Goal: Information Seeking & Learning: Learn about a topic

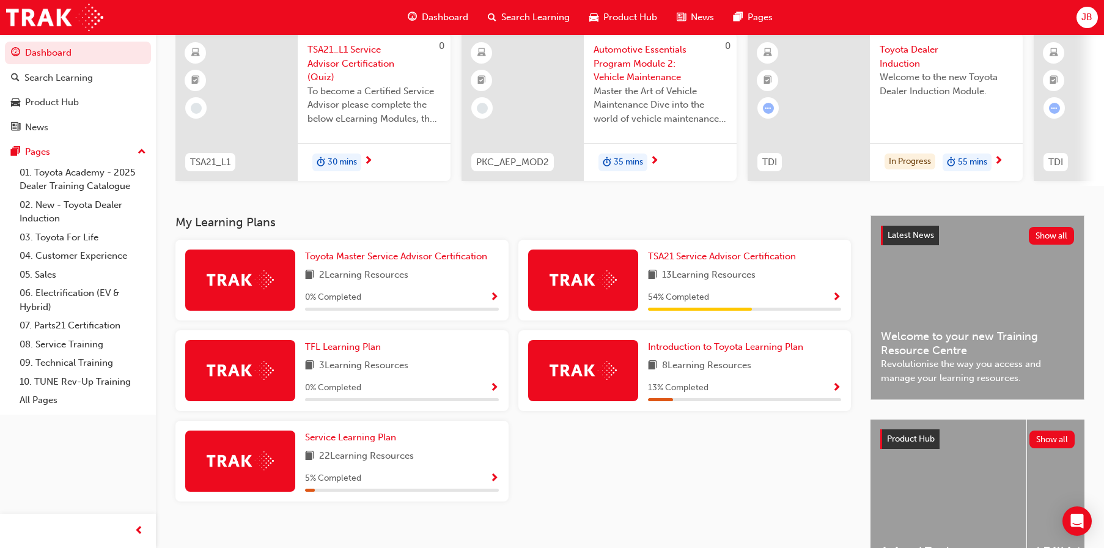
scroll to position [122, 0]
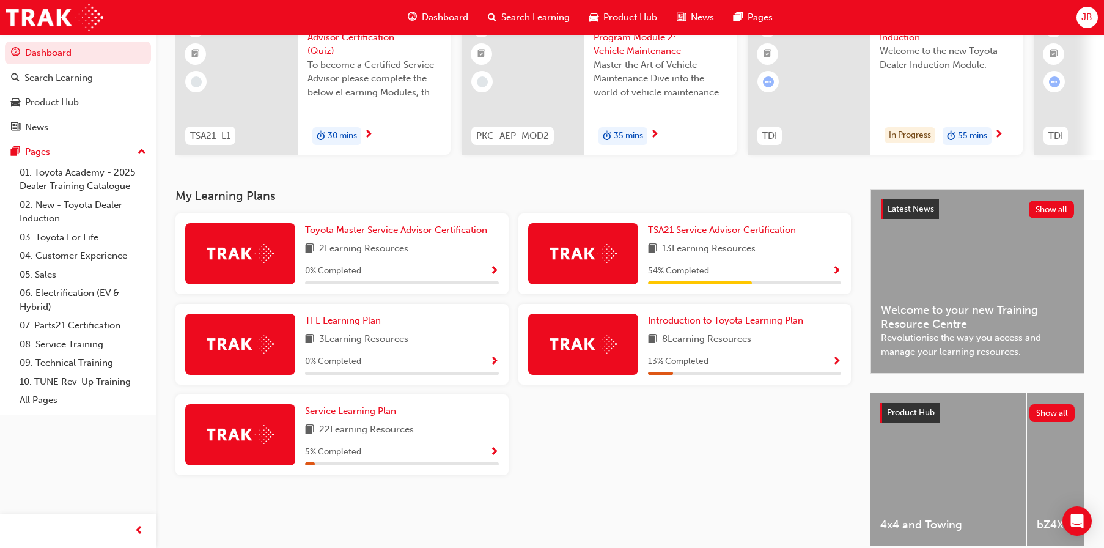
click at [709, 234] on span "TSA21 Service Advisor Certification" at bounding box center [722, 229] width 148 height 11
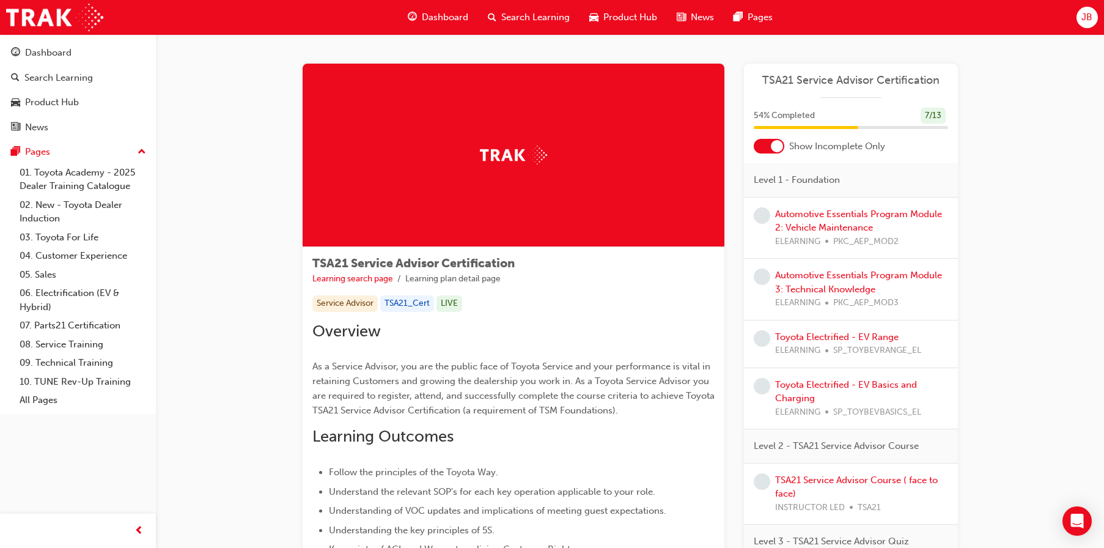
scroll to position [61, 0]
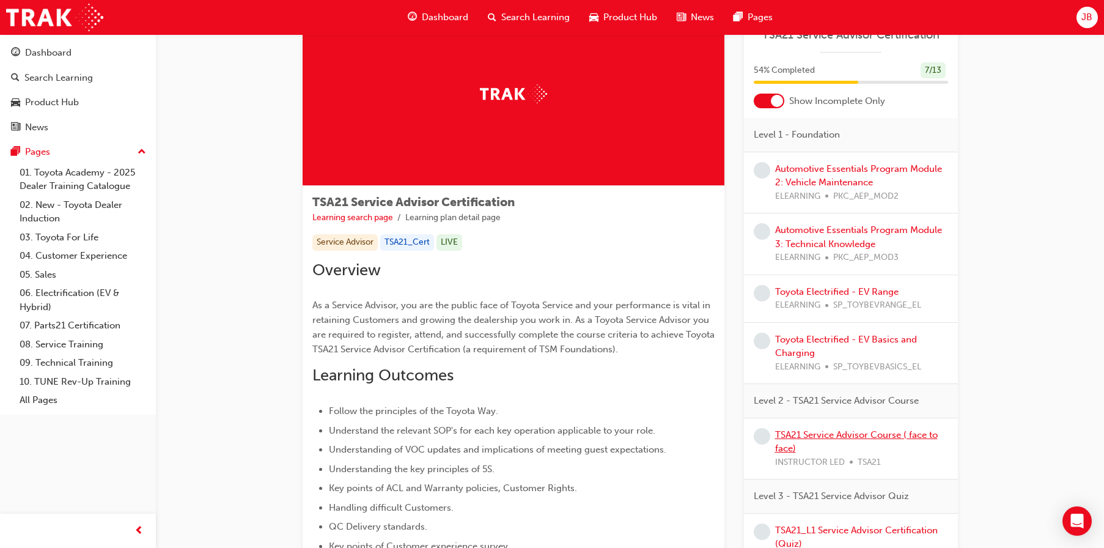
click at [847, 430] on link "TSA21 Service Advisor Course ( face to face)" at bounding box center [856, 441] width 163 height 25
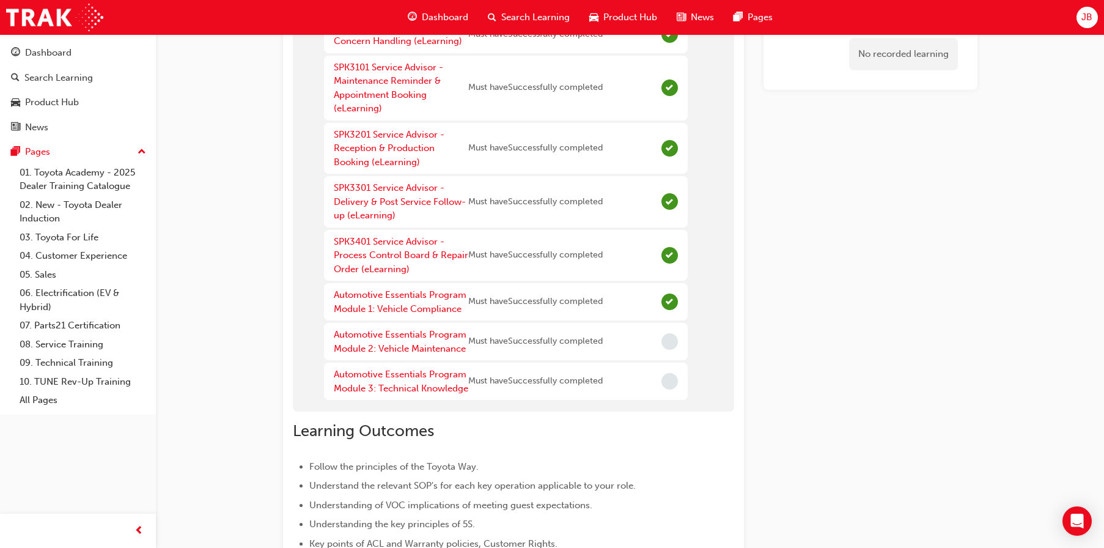
scroll to position [131, 0]
click at [385, 334] on link "Automotive Essentials Program Module 2: Vehicle Maintenance" at bounding box center [400, 340] width 133 height 25
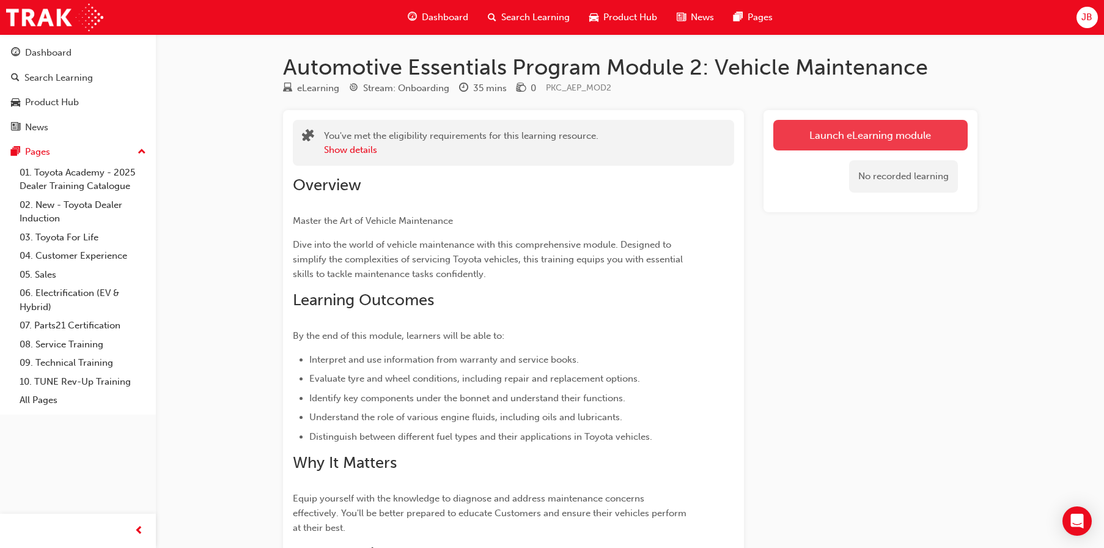
click at [840, 131] on link "Launch eLearning module" at bounding box center [870, 135] width 194 height 31
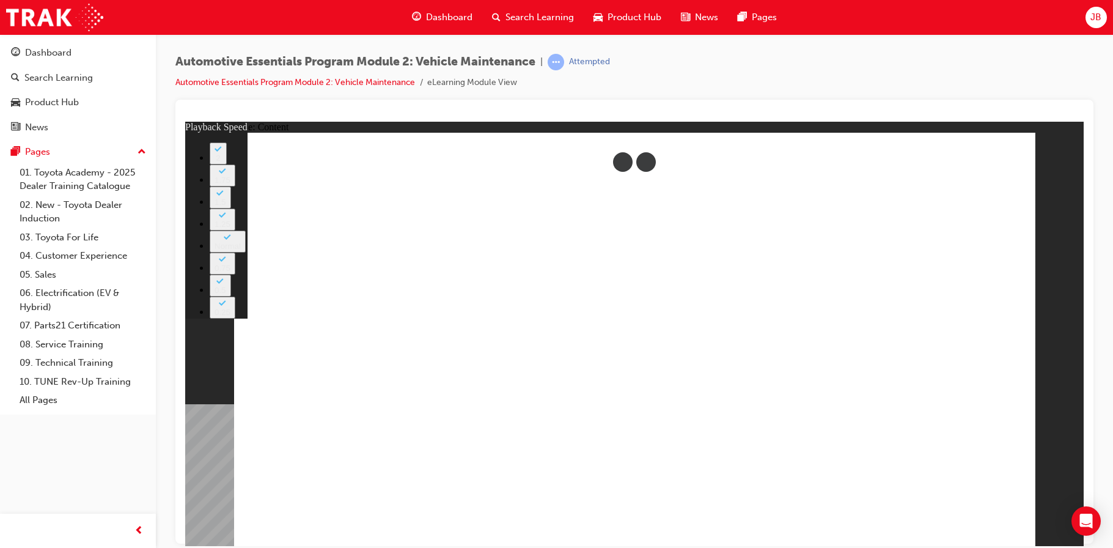
type input "33"
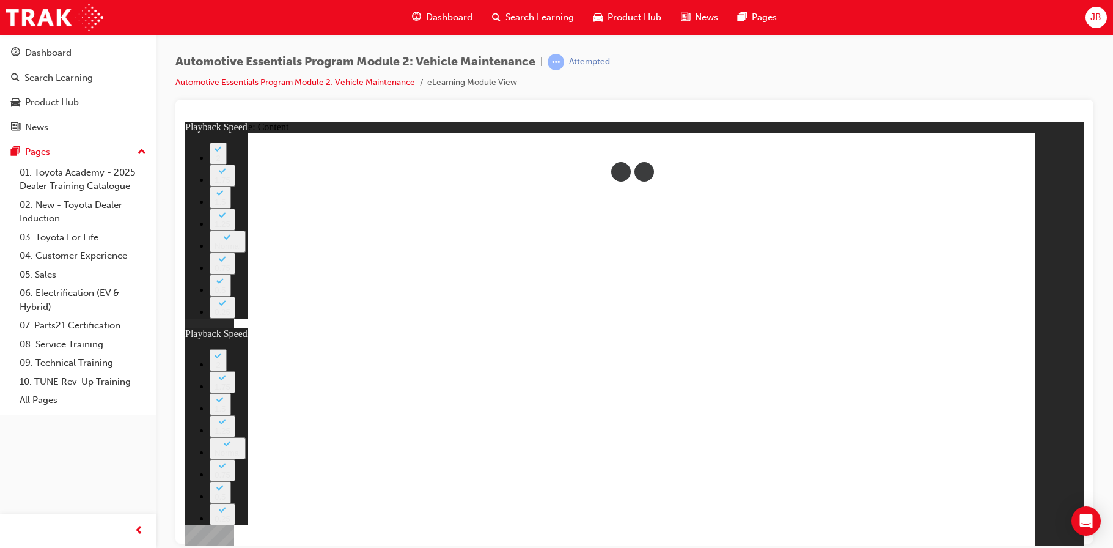
type input "35"
type input "33"
type input "35"
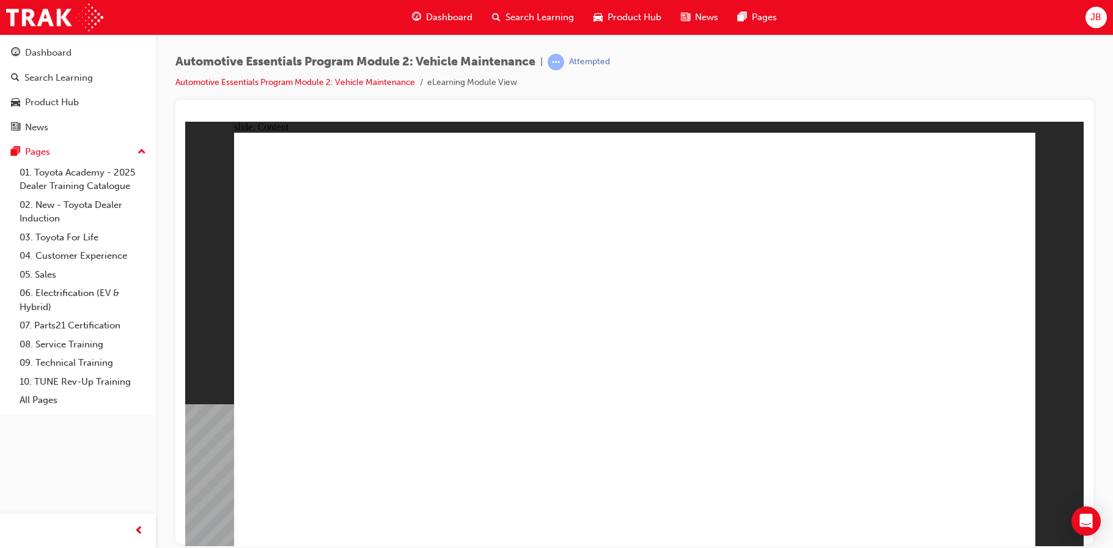
drag, startPoint x: 1005, startPoint y: 172, endPoint x: 997, endPoint y: 169, distance: 8.2
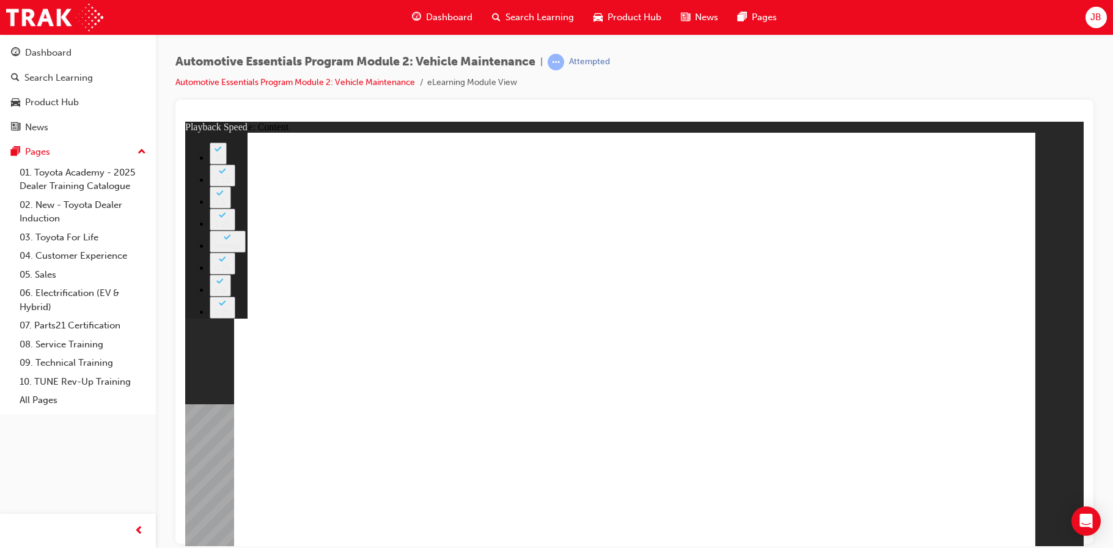
type input "8"
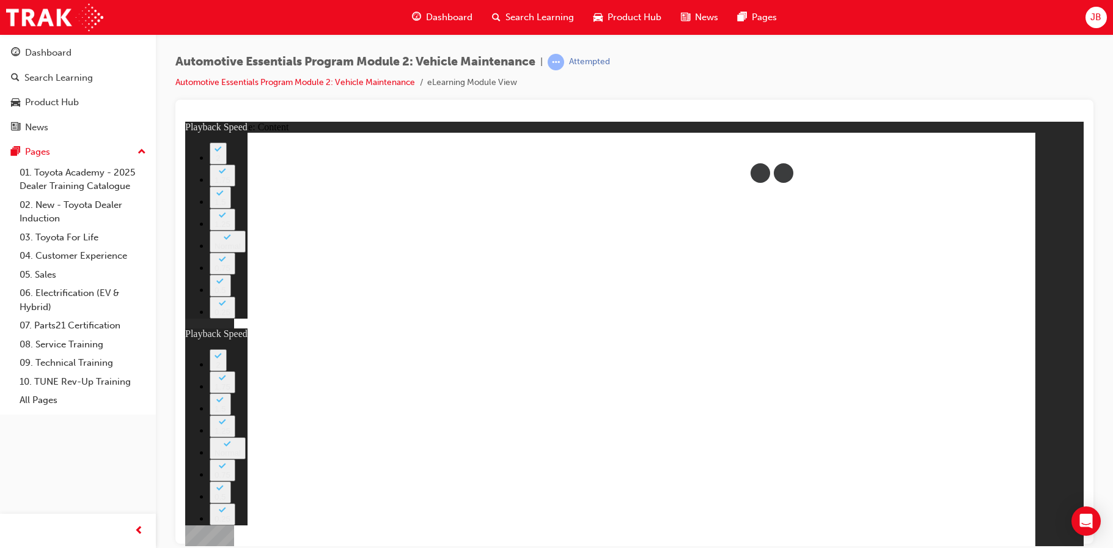
type input "27"
type input "8"
type input "27"
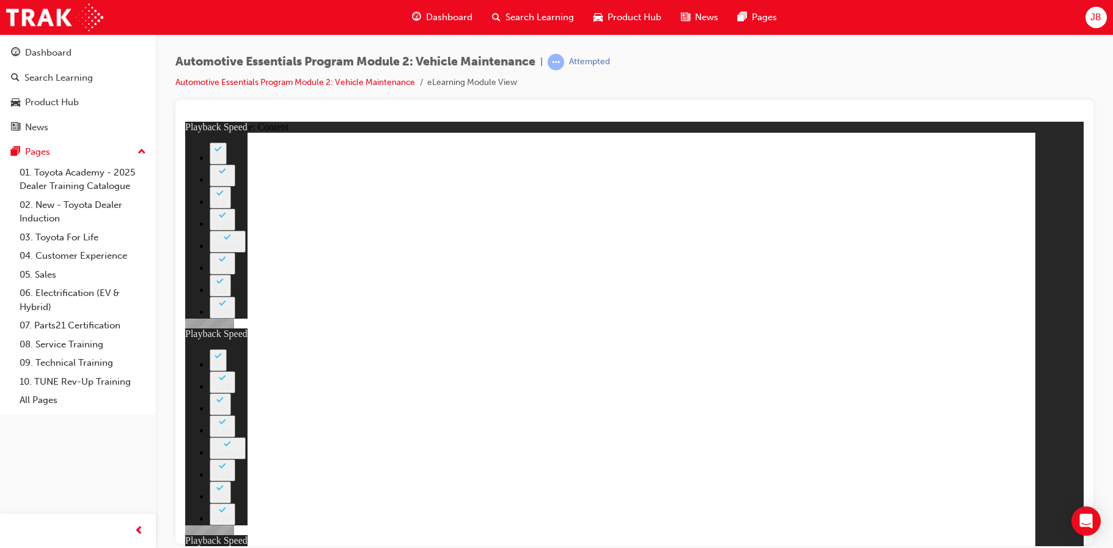
type input "12"
type input "8"
type input "27"
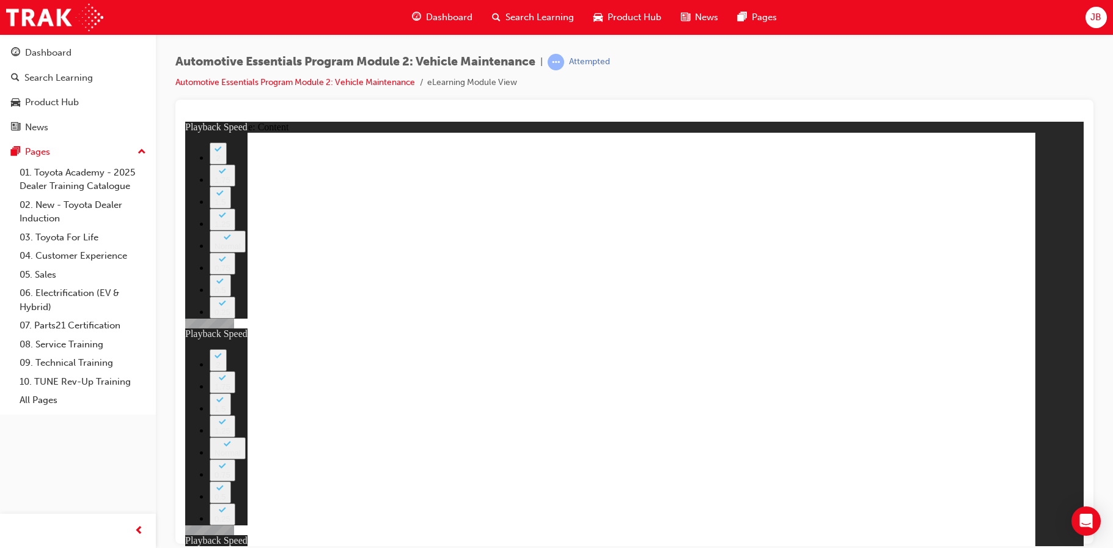
type input "12"
type input "15"
type input "8"
type input "0"
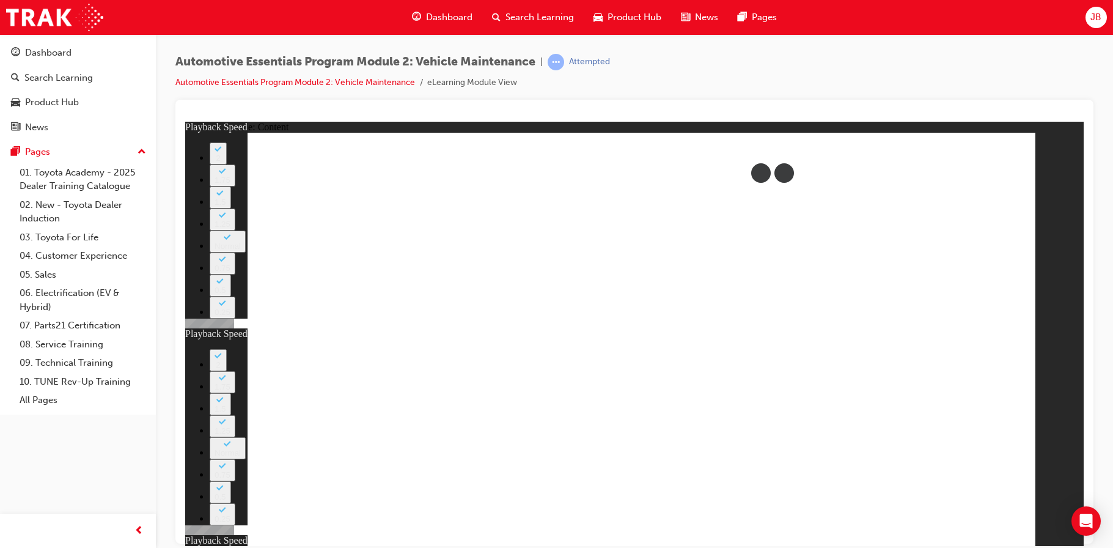
type input "27"
type input "0"
type input "12"
type input "0"
type input "15"
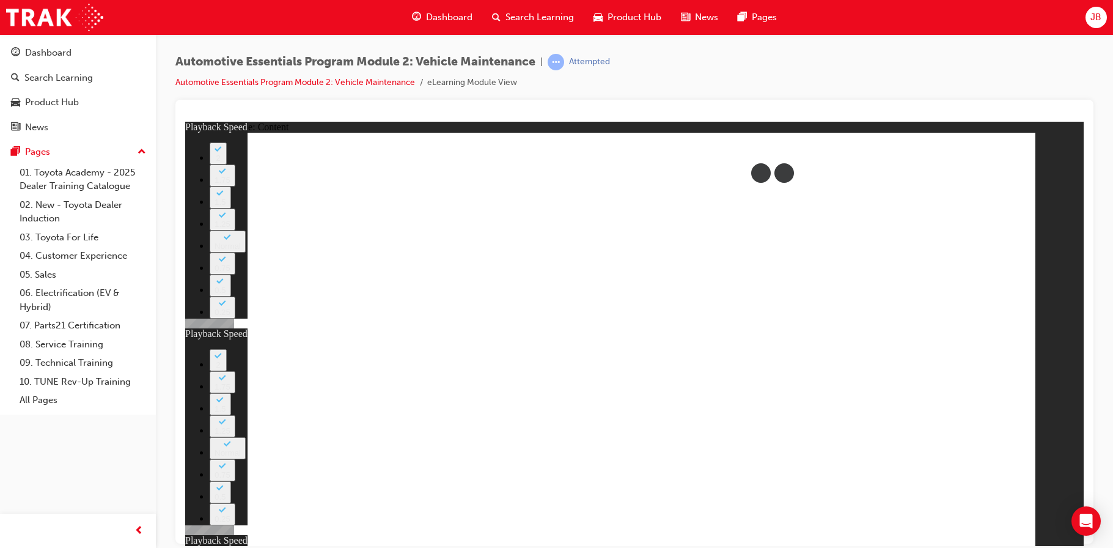
type input "0"
type input "8"
type input "27"
type input "12"
type input "16"
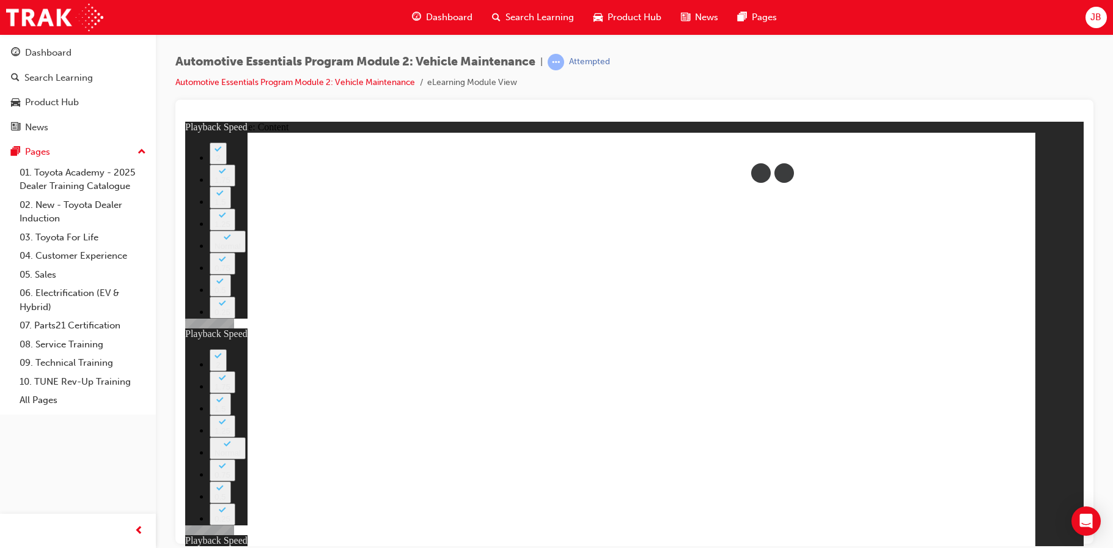
type input "8"
type input "27"
type input "8"
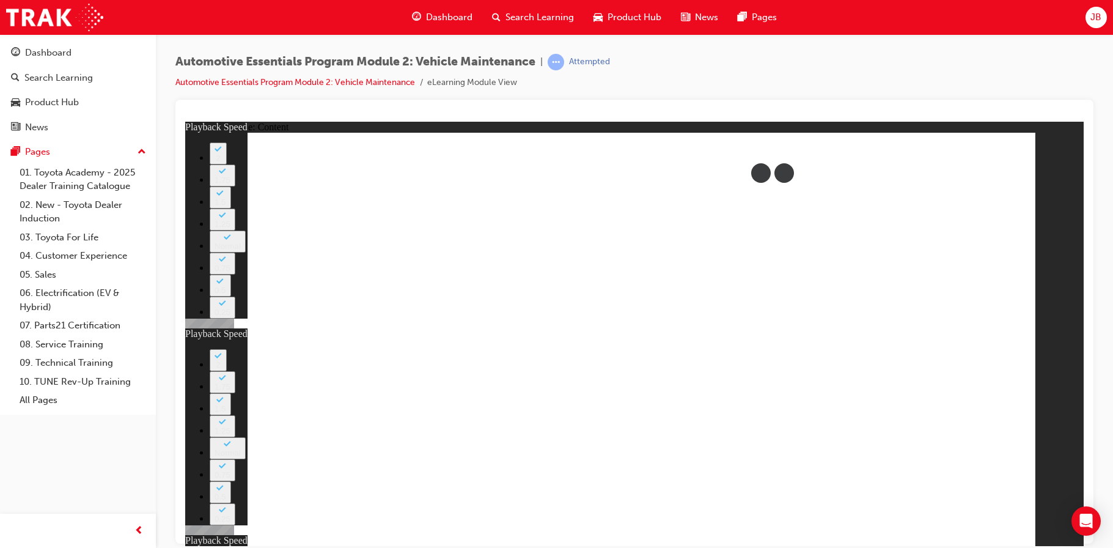
type input "12"
type input "8"
type input "16"
type input "8"
type input "16"
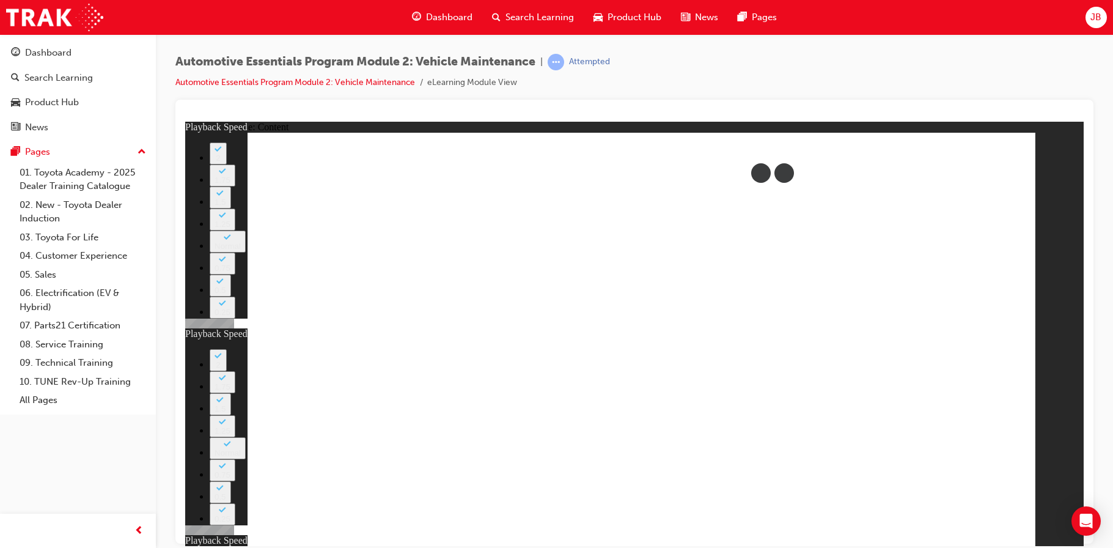
type input "8"
type input "27"
type input "12"
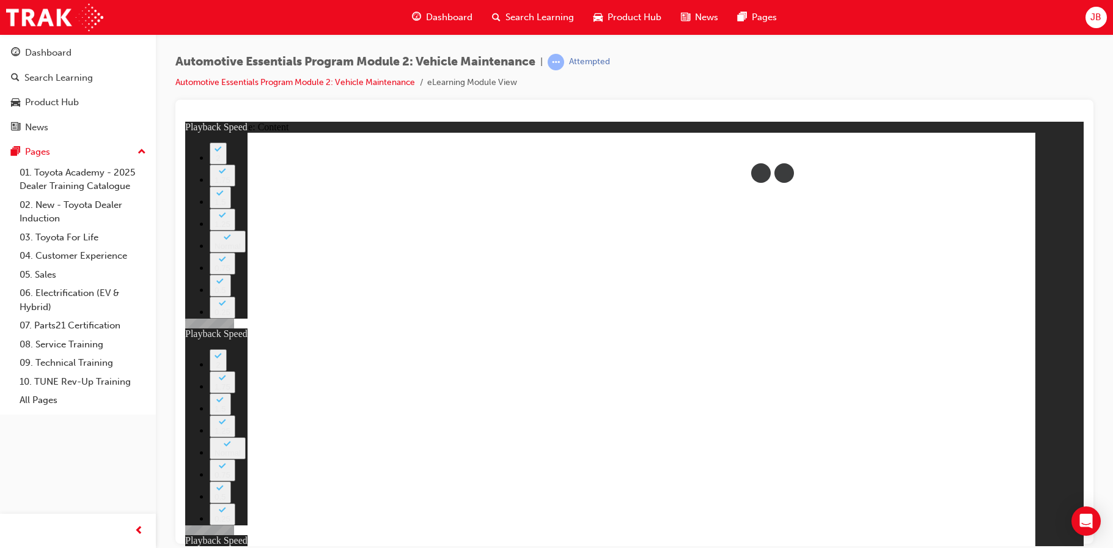
type input "56"
type input "8"
type input "27"
type input "12"
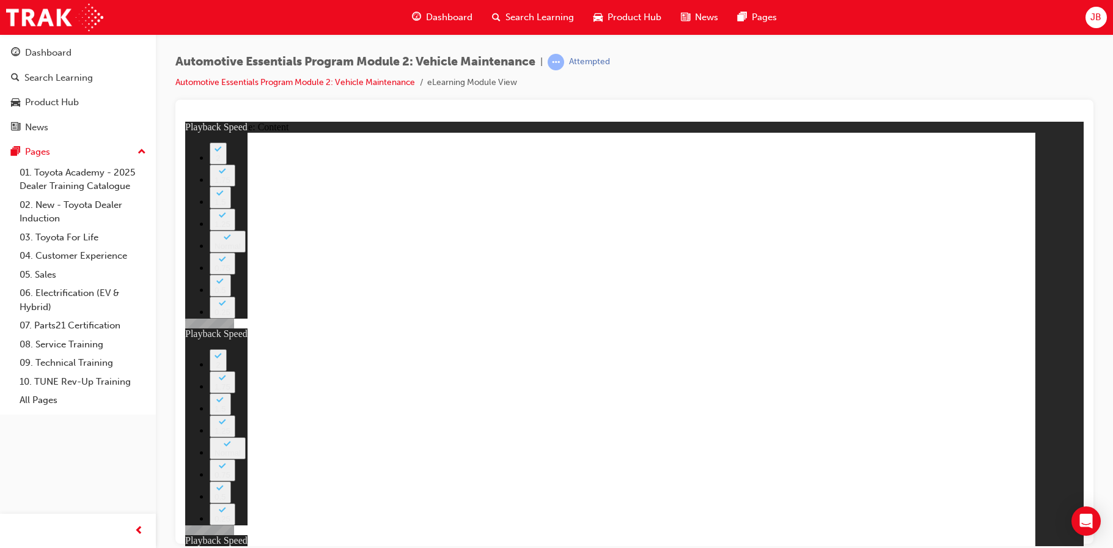
type input "13"
type input "8"
type input "27"
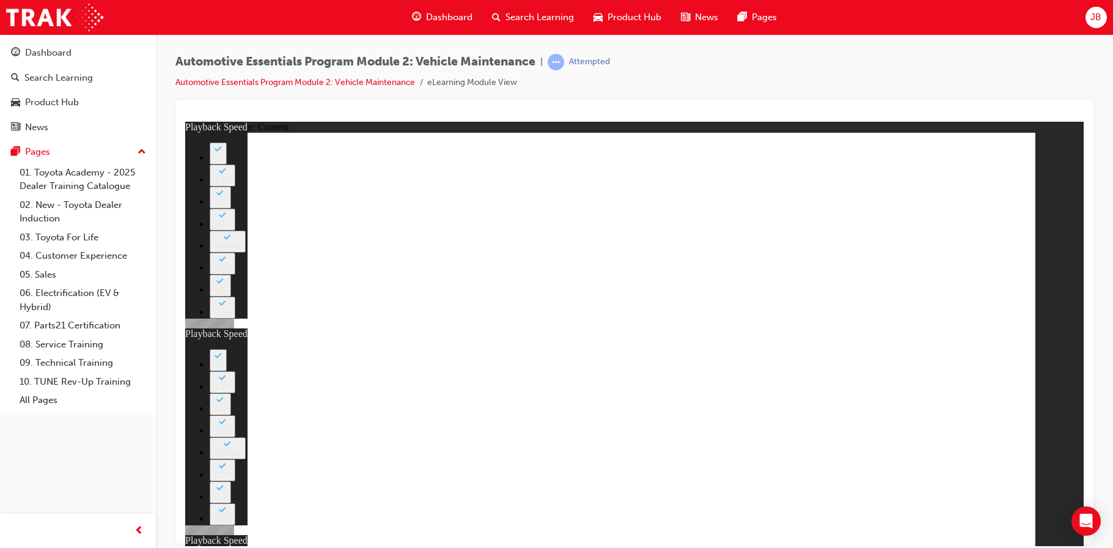
type input "12"
type input "56"
type input "13"
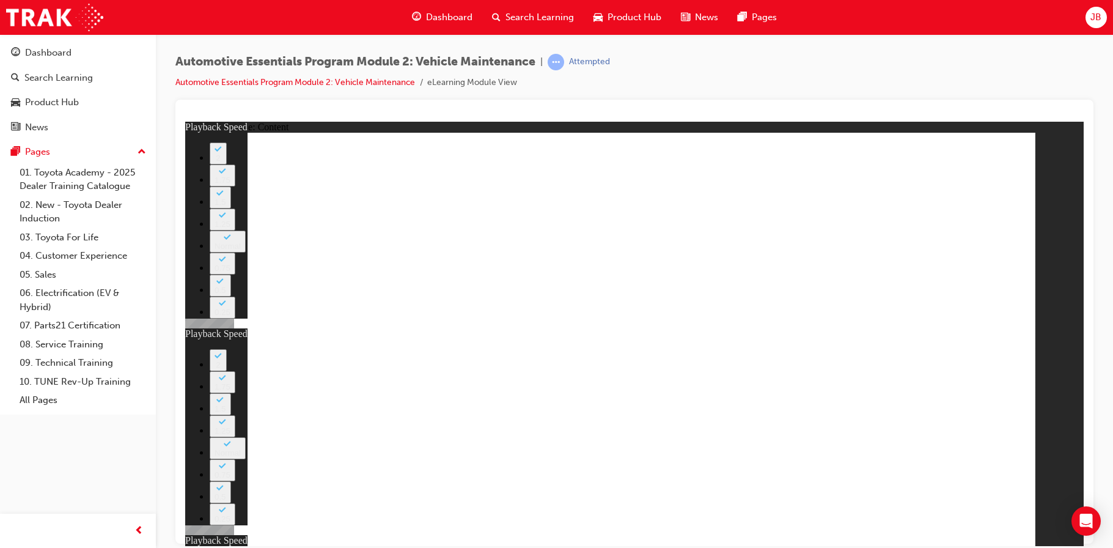
type input "8"
type input "27"
type input "12"
type input "56"
type input "13"
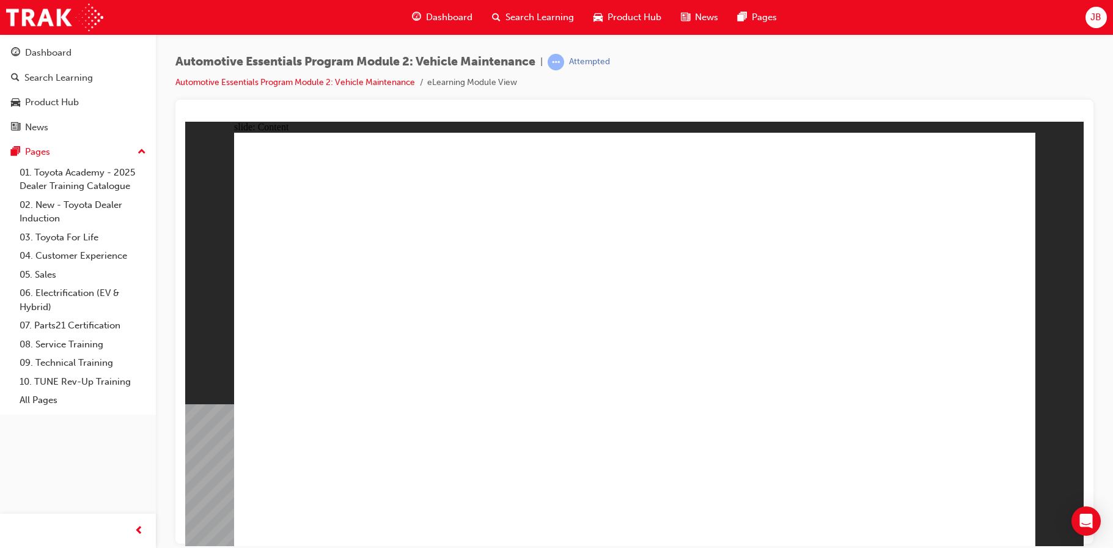
radio input "true"
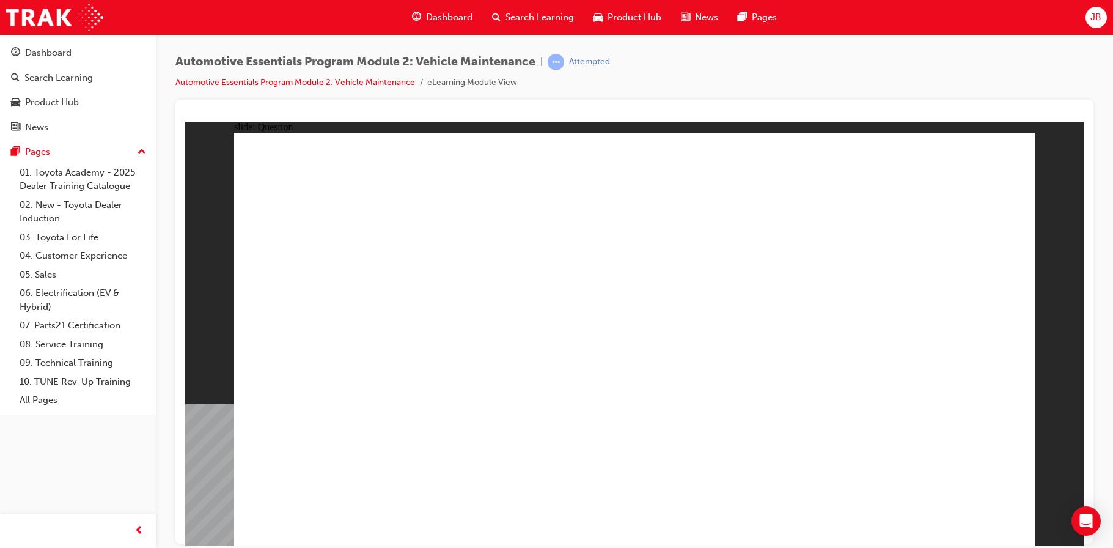
radio input "true"
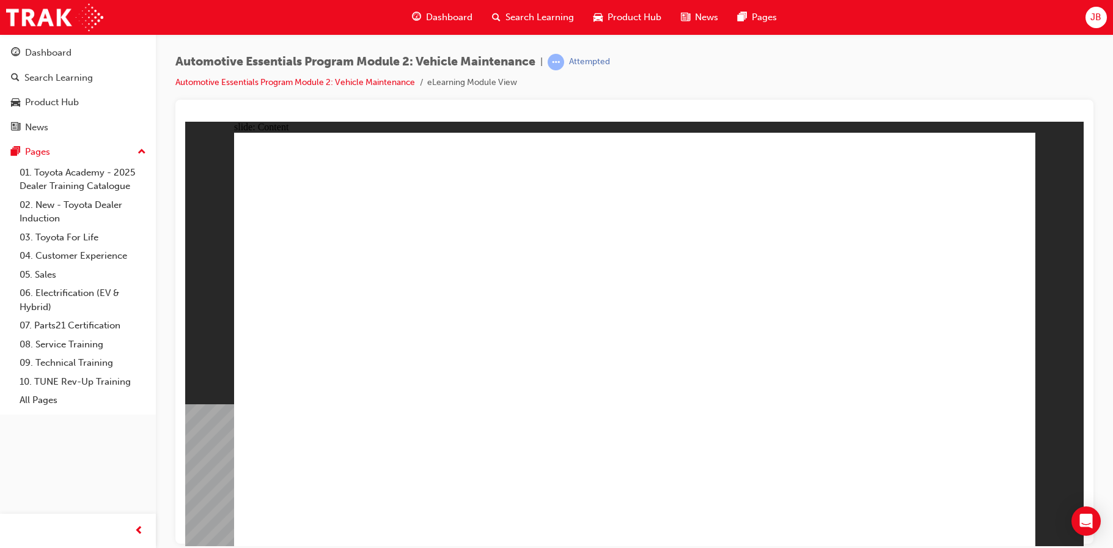
drag, startPoint x: 733, startPoint y: 314, endPoint x: 714, endPoint y: 327, distance: 22.6
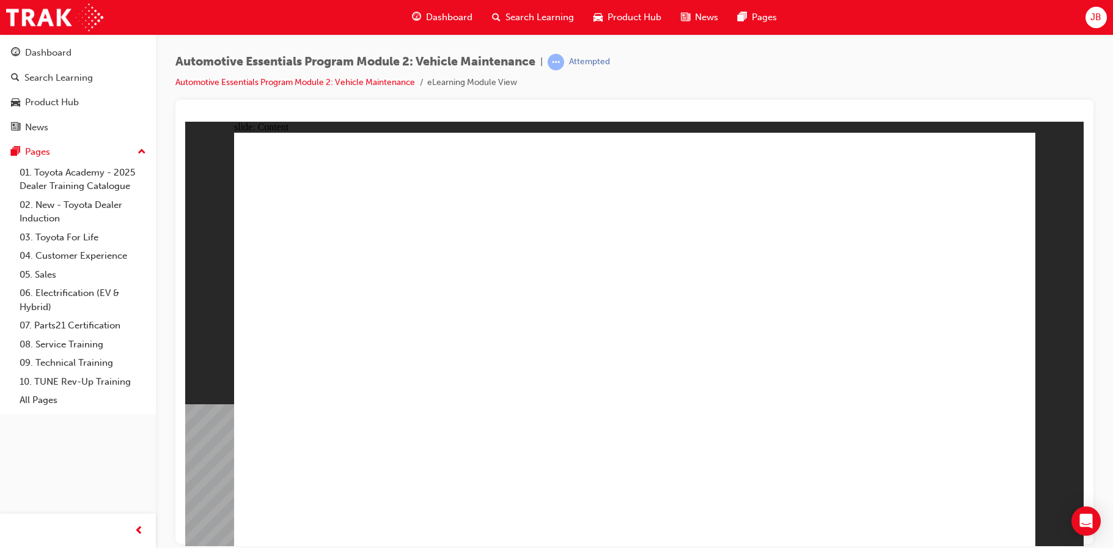
drag, startPoint x: 654, startPoint y: 303, endPoint x: 635, endPoint y: 295, distance: 20.2
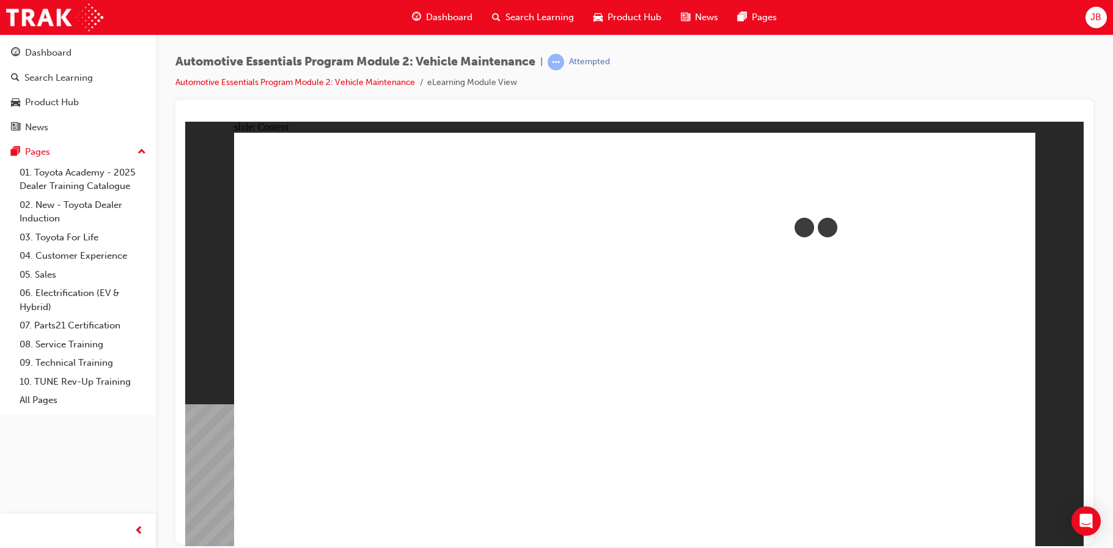
drag, startPoint x: 793, startPoint y: 410, endPoint x: 836, endPoint y: 399, distance: 44.2
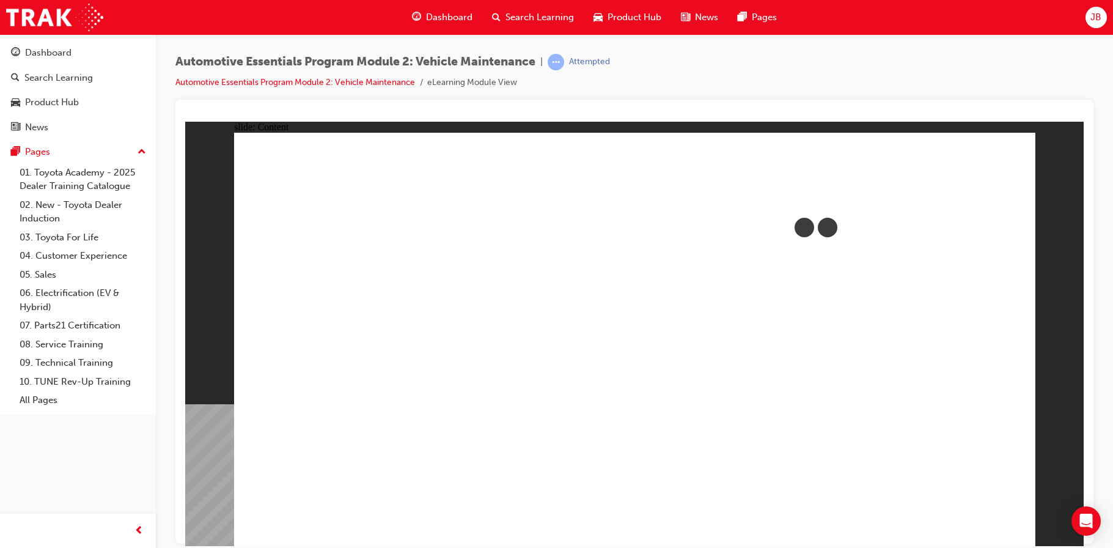
drag, startPoint x: 836, startPoint y: 399, endPoint x: 927, endPoint y: 364, distance: 97.8
drag, startPoint x: 927, startPoint y: 364, endPoint x: 837, endPoint y: 329, distance: 96.4
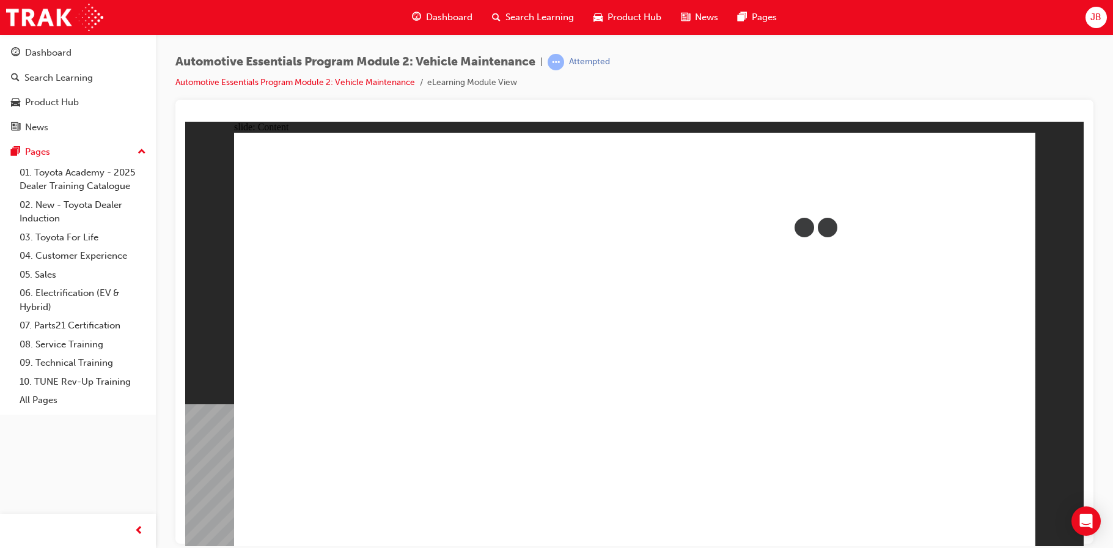
drag, startPoint x: 752, startPoint y: 297, endPoint x: 724, endPoint y: 342, distance: 53.3
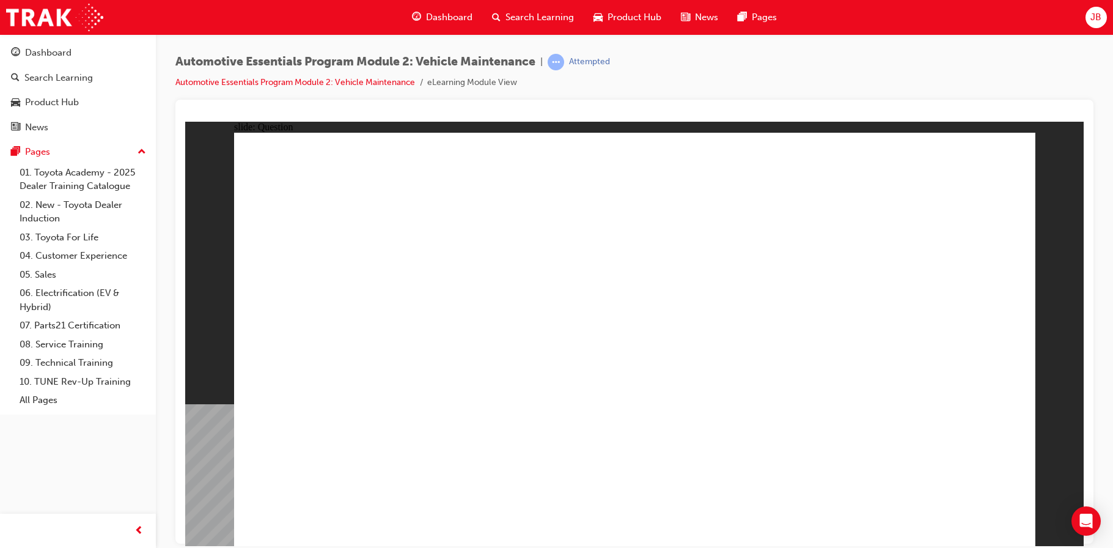
radio input "true"
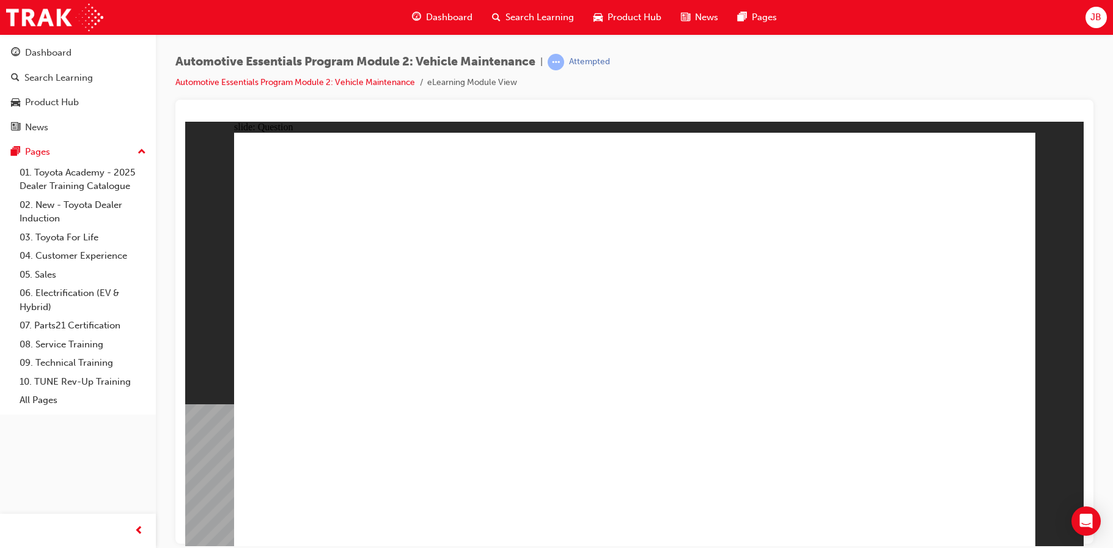
radio input "true"
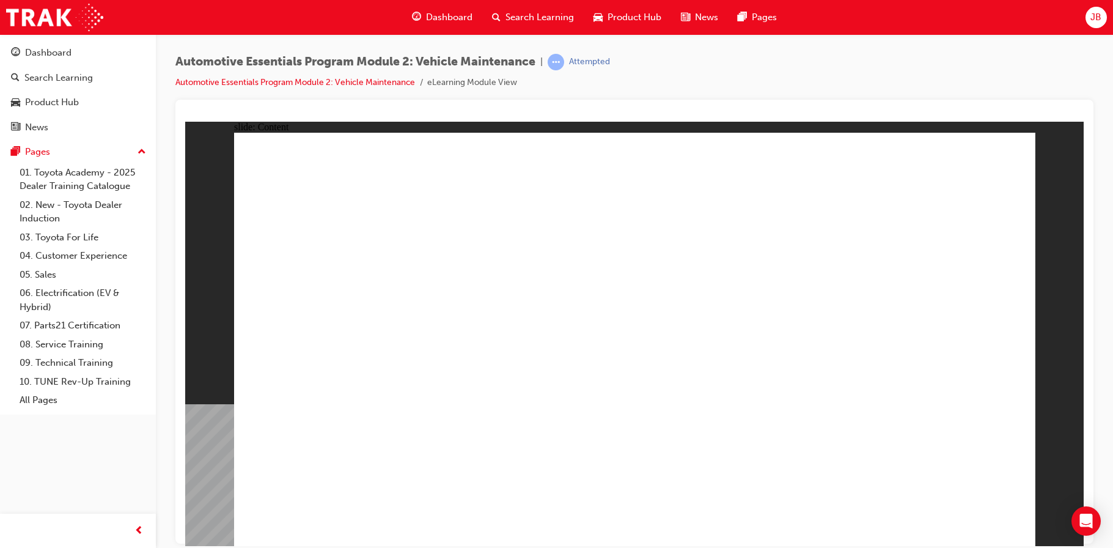
drag, startPoint x: 908, startPoint y: 492, endPoint x: 919, endPoint y: 501, distance: 14.3
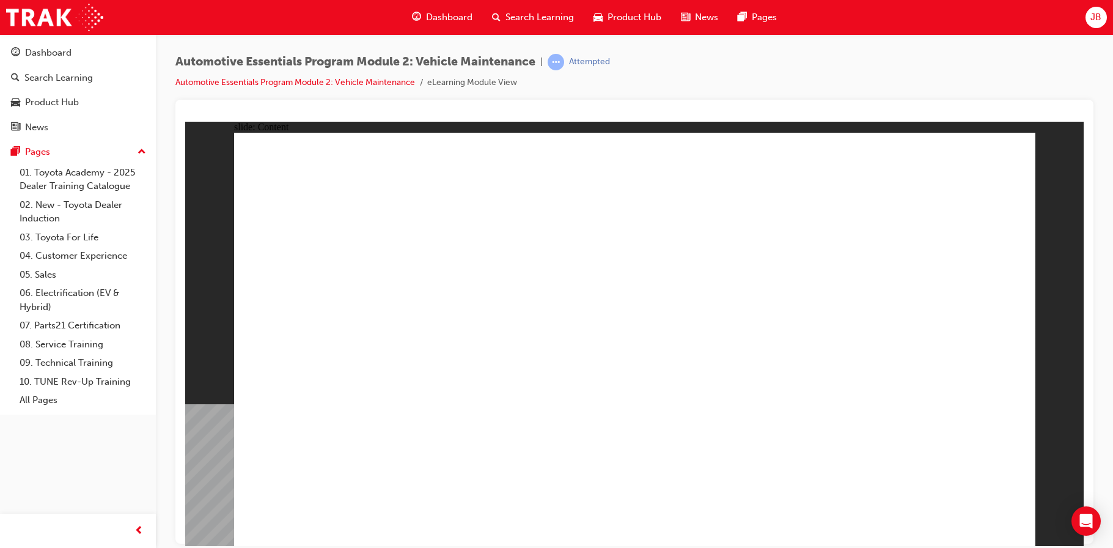
radio input "true"
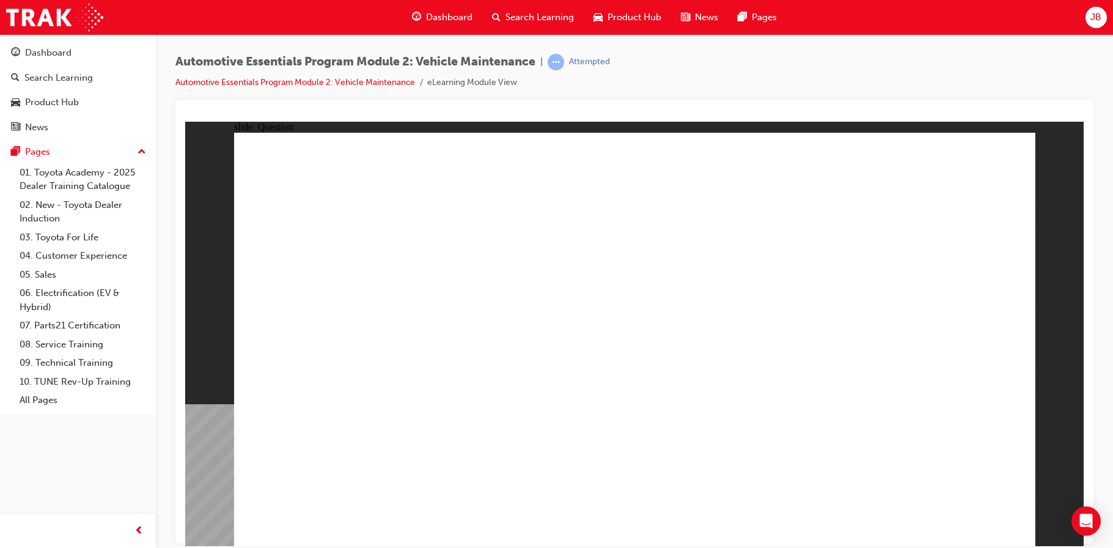
radio input "true"
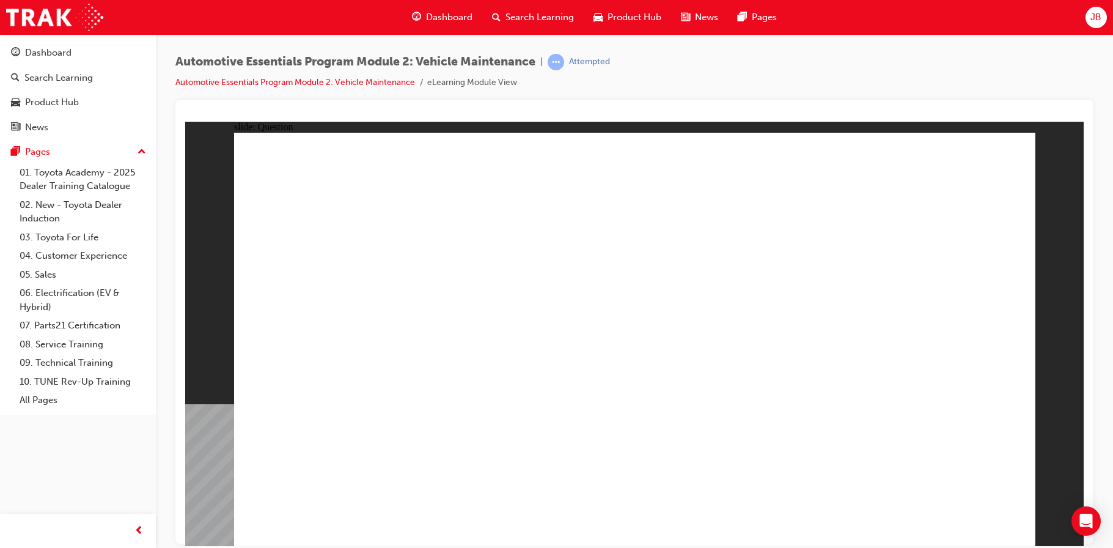
radio input "true"
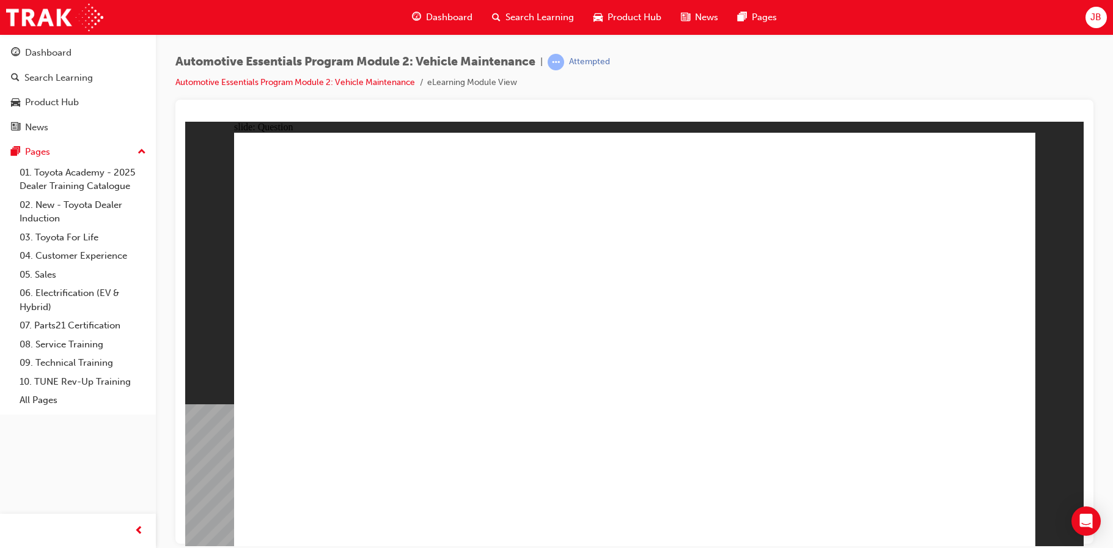
radio input "false"
radio input "true"
